Goal: Task Accomplishment & Management: Manage account settings

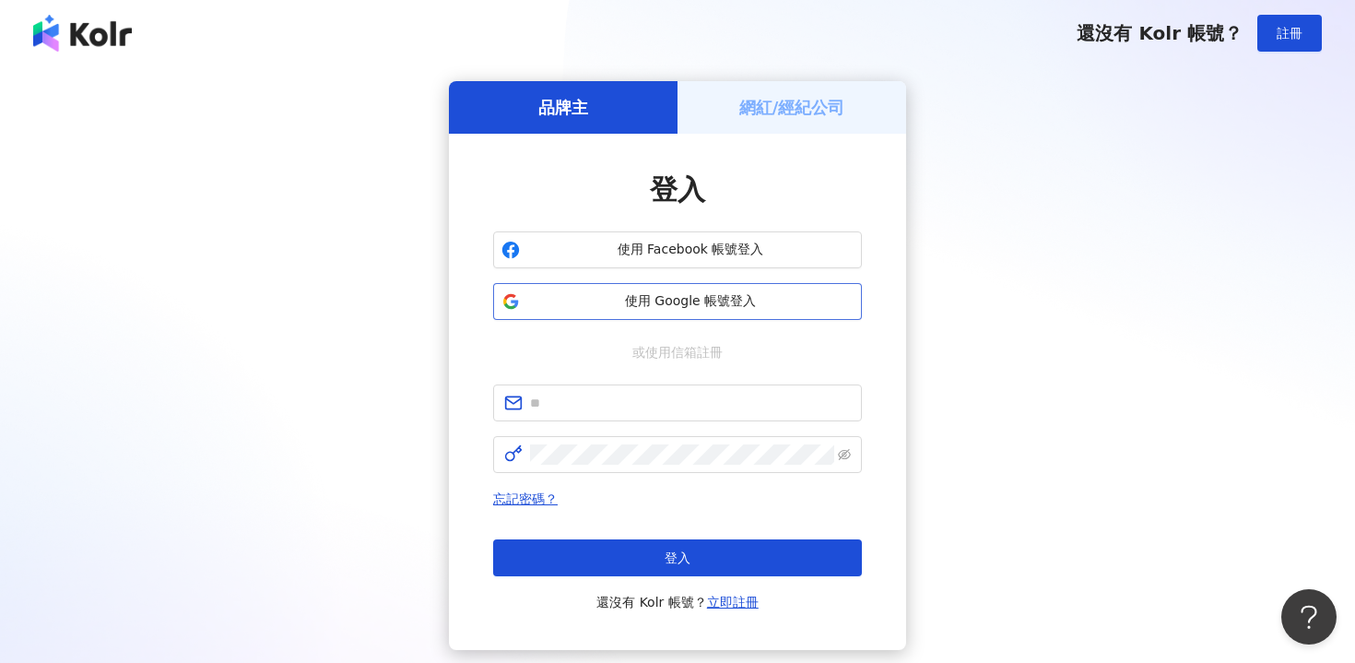
click at [731, 299] on span "使用 Google 帳號登入" at bounding box center [690, 301] width 326 height 18
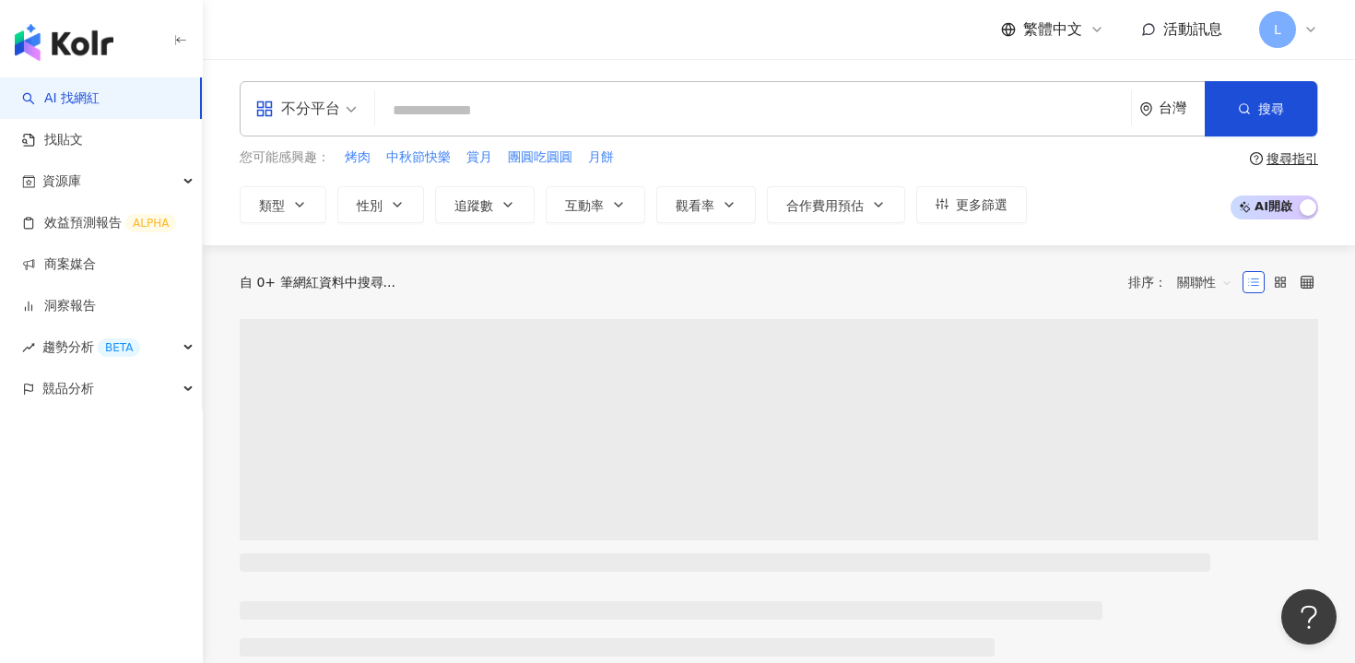
click at [1307, 25] on icon at bounding box center [1311, 29] width 15 height 15
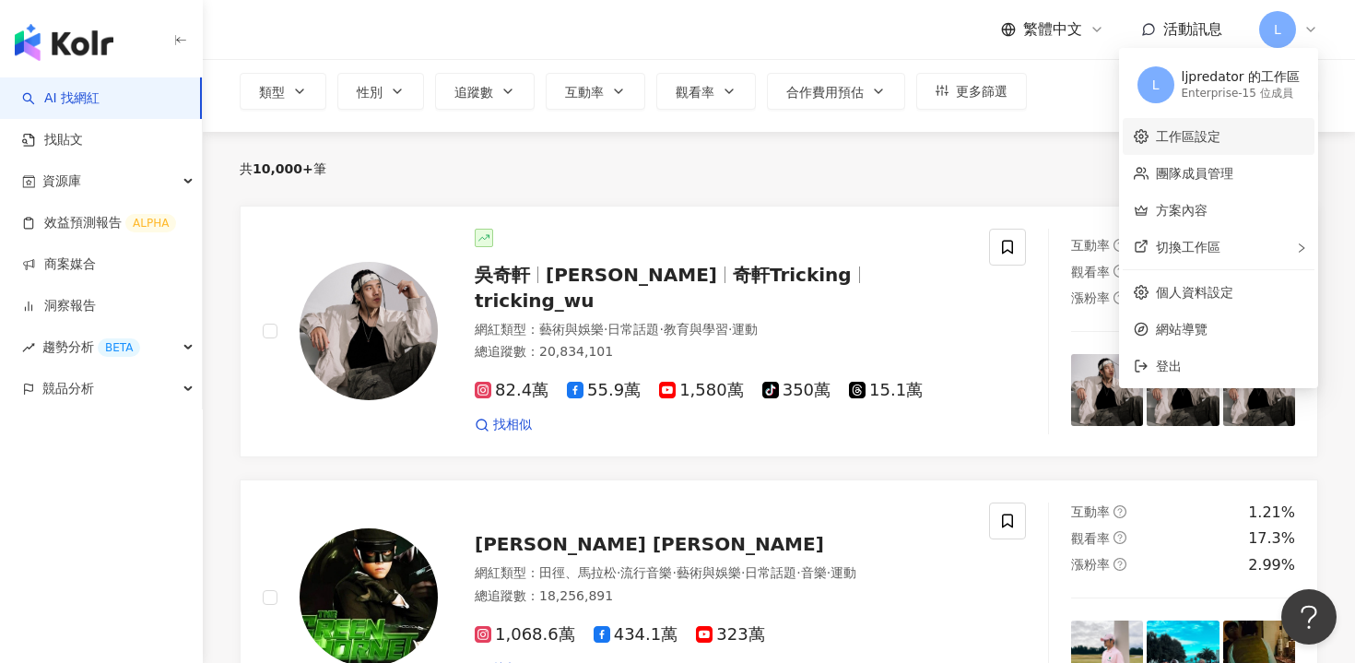
scroll to position [102, 0]
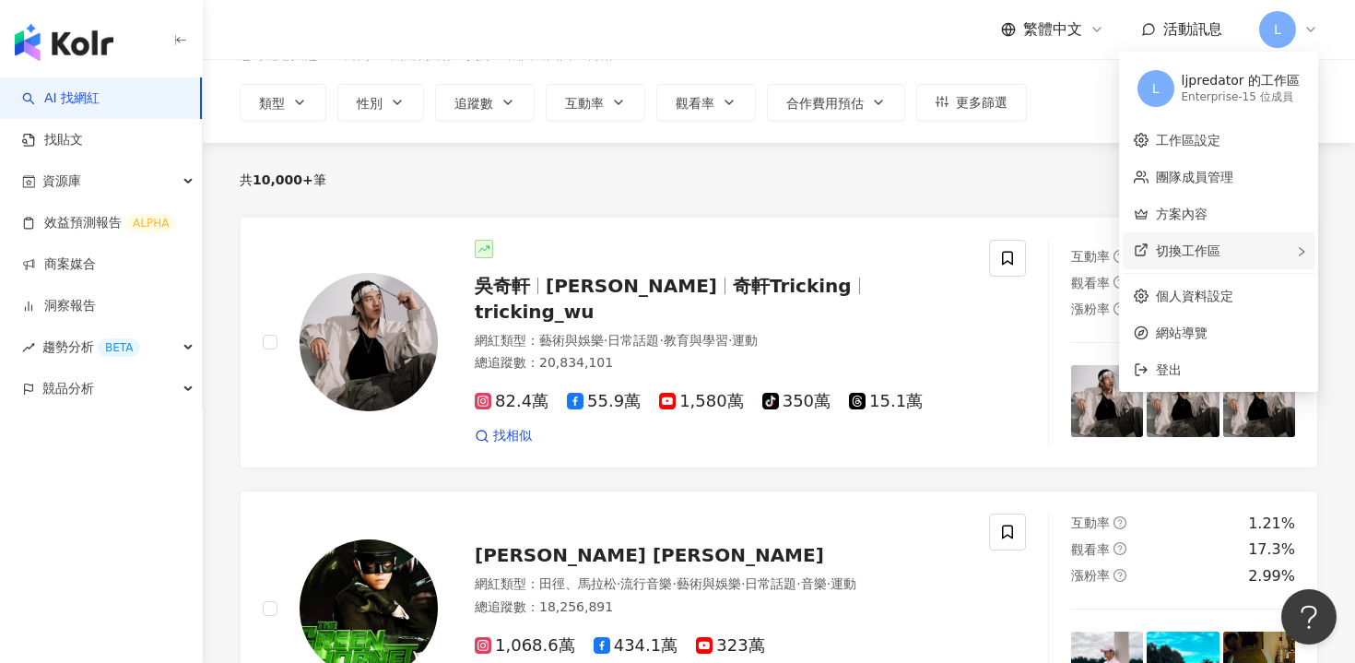
click at [1231, 254] on div "切換工作區" at bounding box center [1219, 250] width 192 height 37
click at [1104, 242] on li "建立新工作區" at bounding box center [1064, 252] width 111 height 33
